Goal: Information Seeking & Learning: Learn about a topic

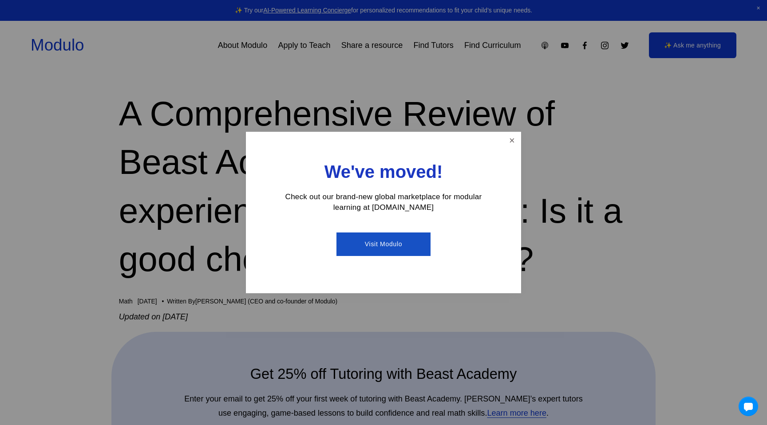
scroll to position [13, 0]
click at [517, 139] on link "Close" at bounding box center [512, 141] width 16 height 16
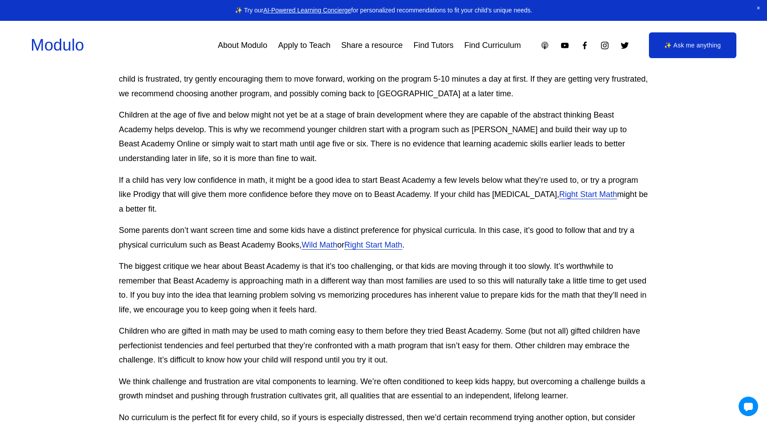
scroll to position [2050, 0]
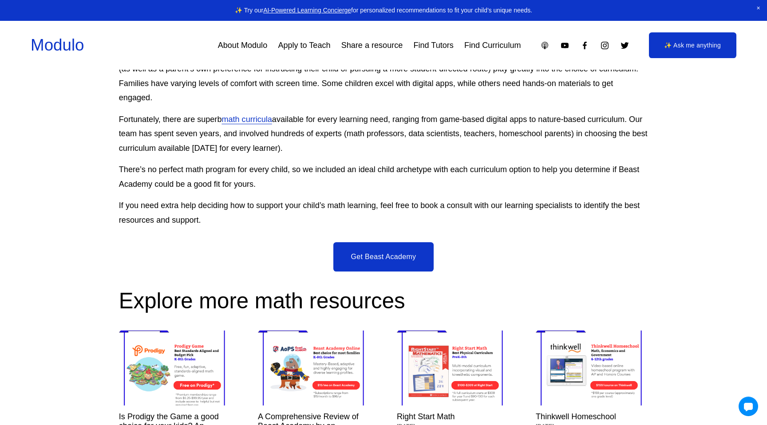
scroll to position [3781, 0]
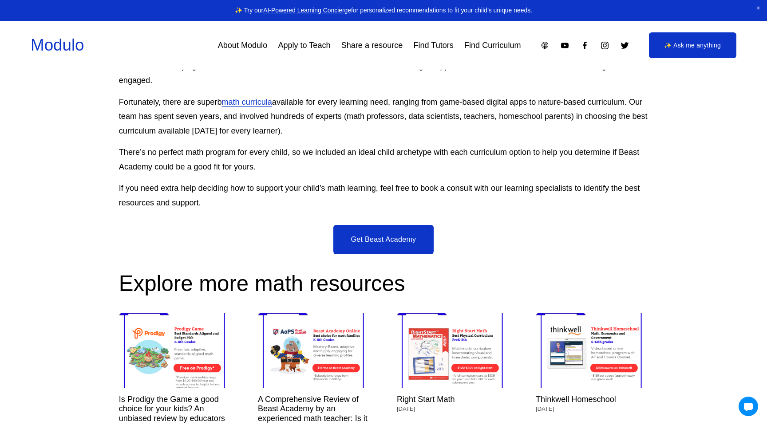
click at [266, 107] on link "math curricula" at bounding box center [247, 102] width 50 height 9
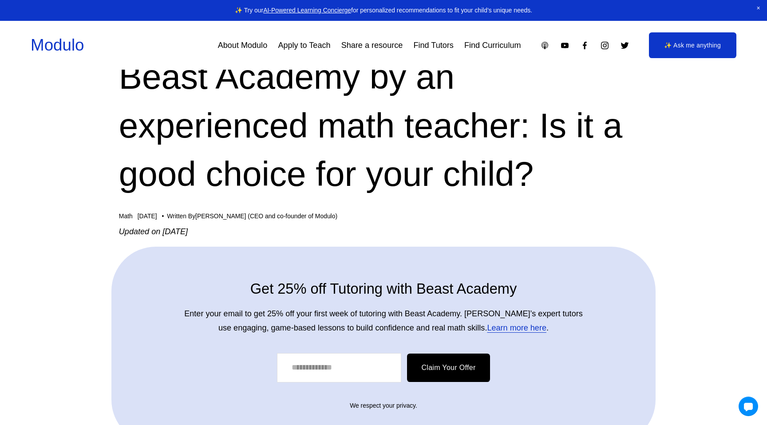
scroll to position [0, 0]
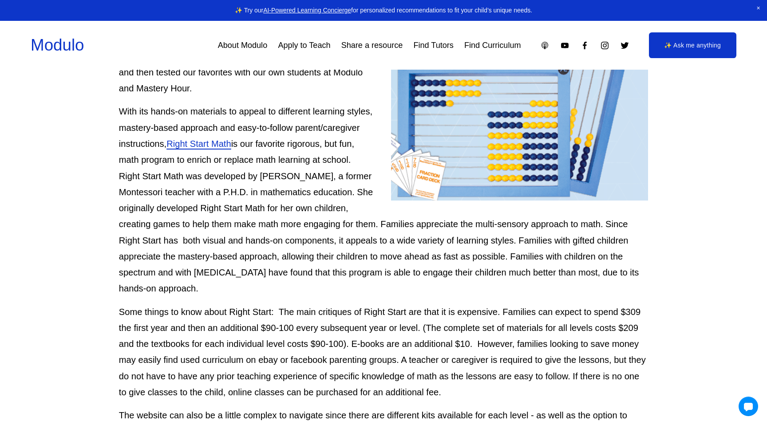
scroll to position [406, 0]
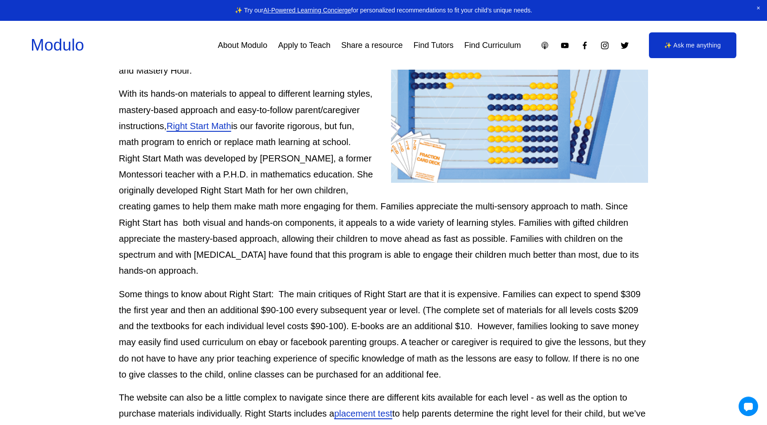
click at [209, 124] on span "Right Start Math" at bounding box center [199, 126] width 64 height 10
